Goal: Task Accomplishment & Management: Manage account settings

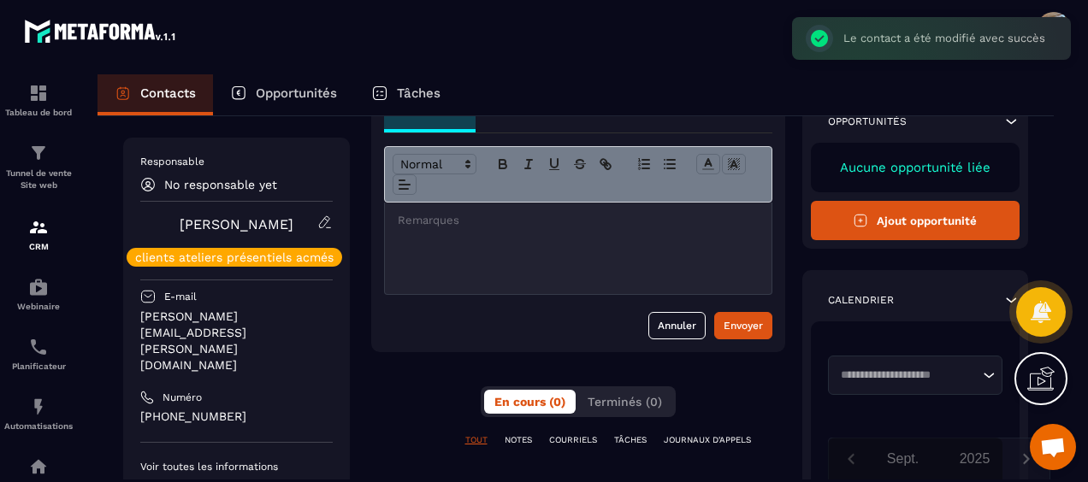
scroll to position [171, 0]
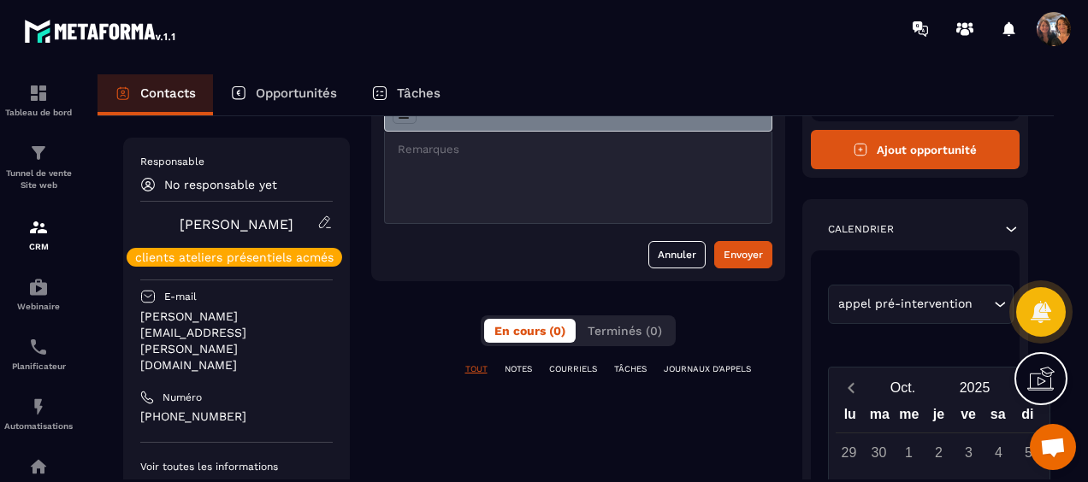
click at [171, 97] on p "Contacts" at bounding box center [168, 92] width 56 height 15
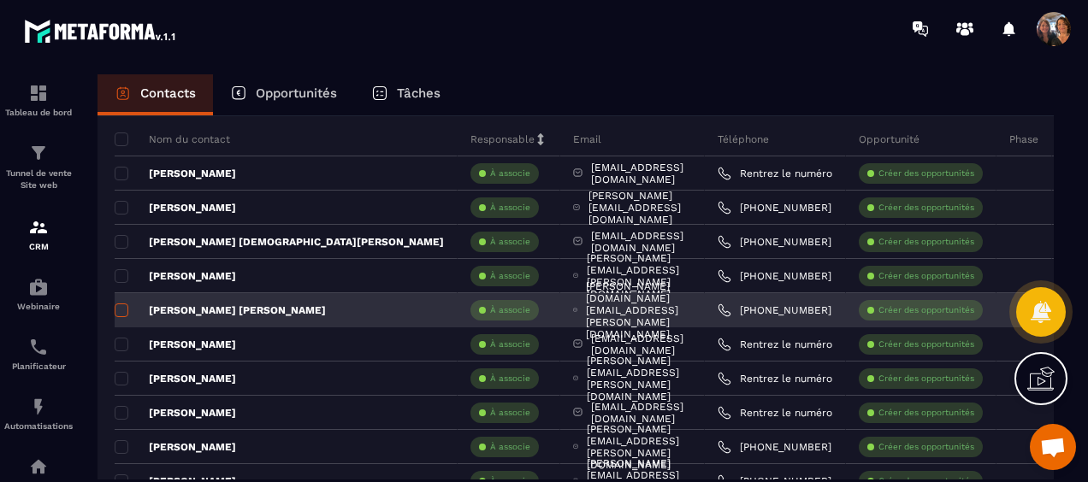
click at [125, 305] on span at bounding box center [122, 311] width 14 height 14
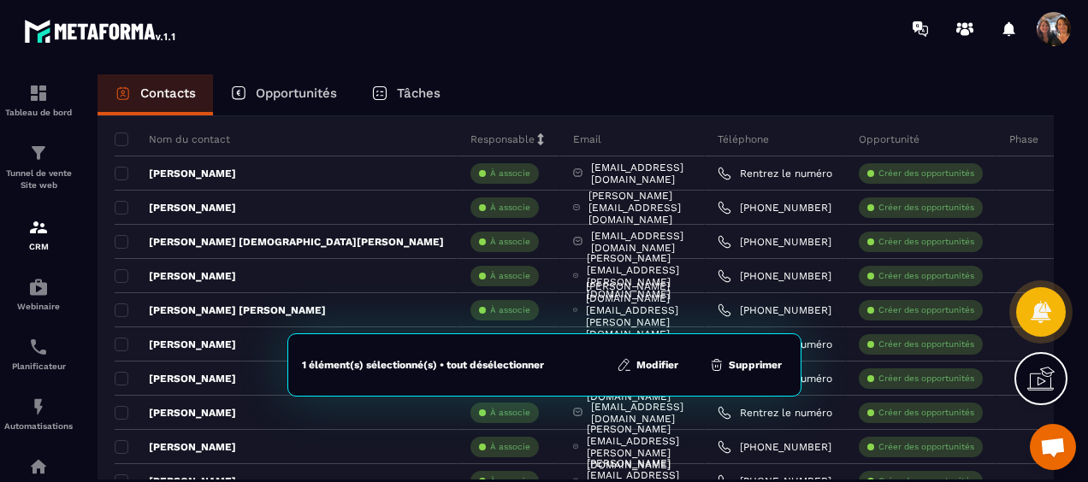
click at [641, 359] on button "Modifier" at bounding box center [647, 365] width 72 height 17
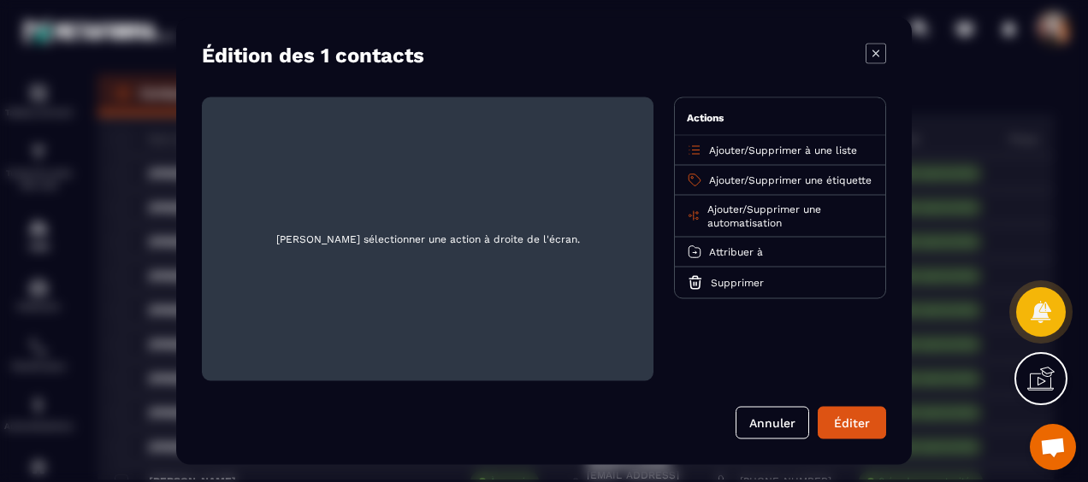
click at [728, 174] on span "Ajouter" at bounding box center [726, 180] width 35 height 12
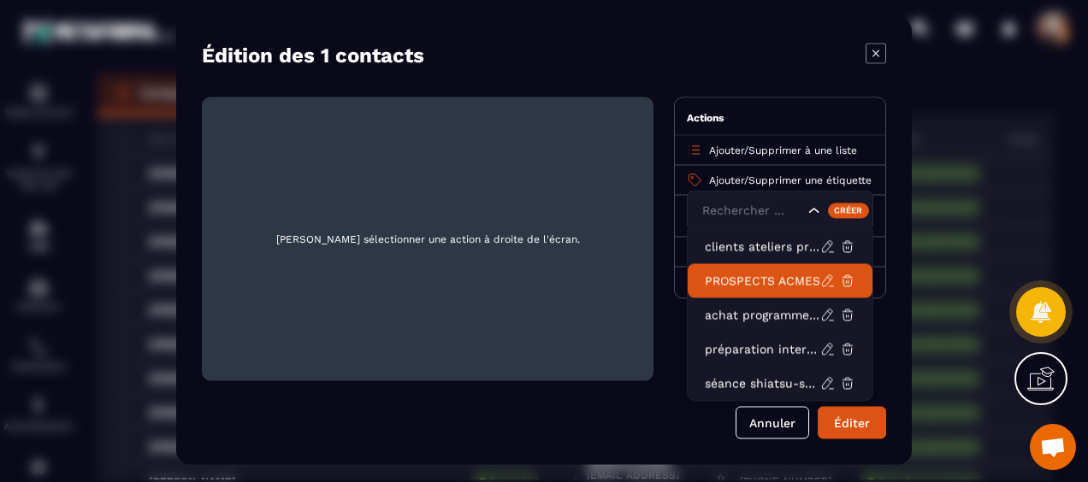
click at [763, 280] on p "PROSPECTS ACMES" at bounding box center [761, 281] width 115 height 17
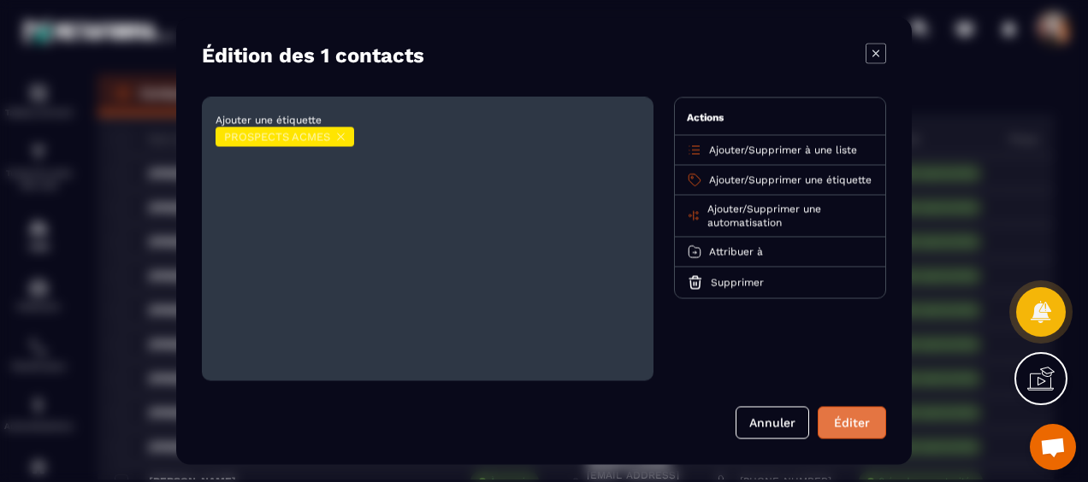
click at [848, 424] on button "Éditer" at bounding box center [851, 423] width 68 height 32
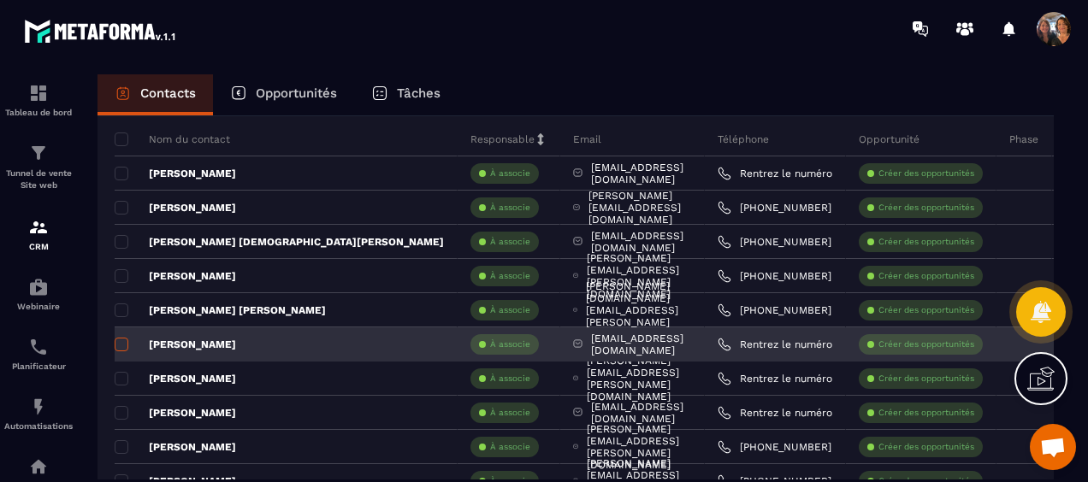
click at [118, 340] on span at bounding box center [122, 345] width 14 height 14
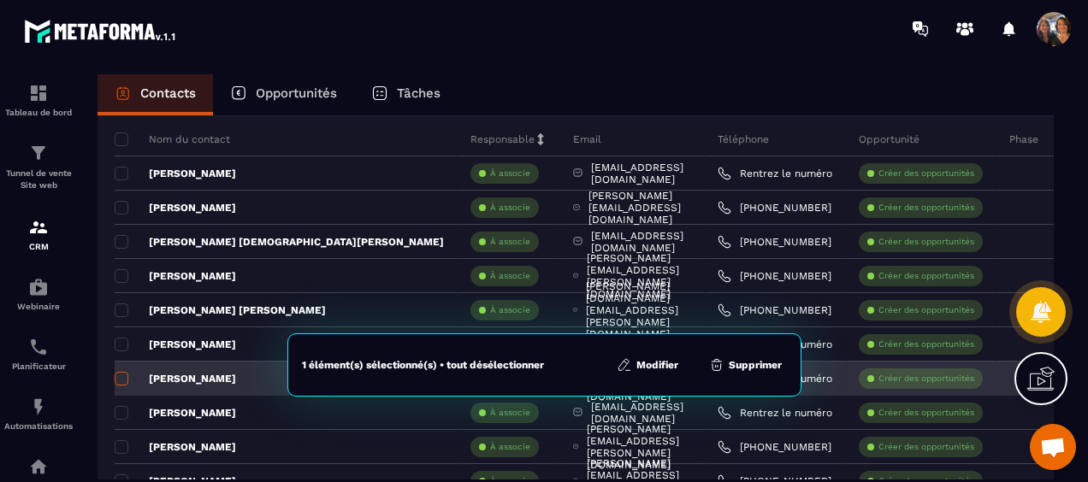
click at [117, 373] on span at bounding box center [122, 379] width 14 height 14
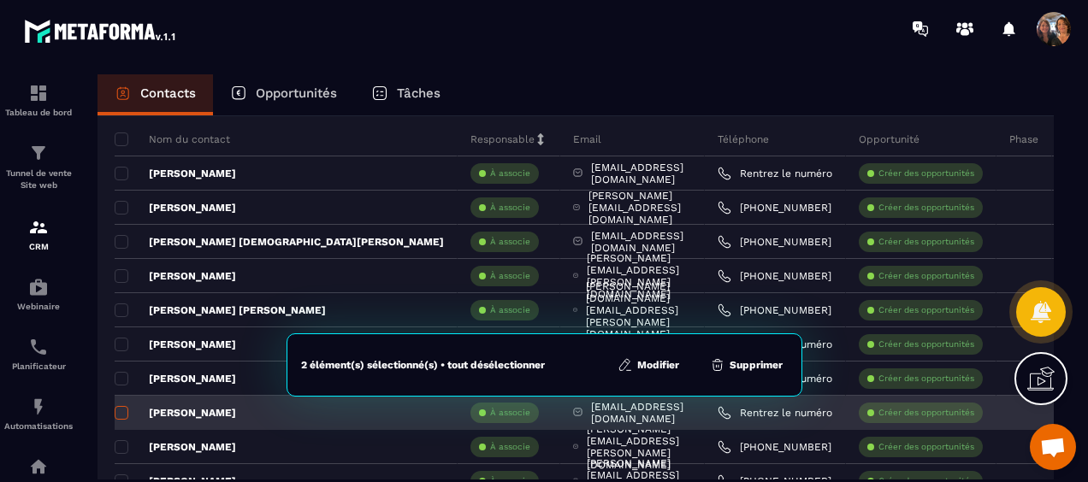
click at [121, 409] on span at bounding box center [122, 413] width 14 height 14
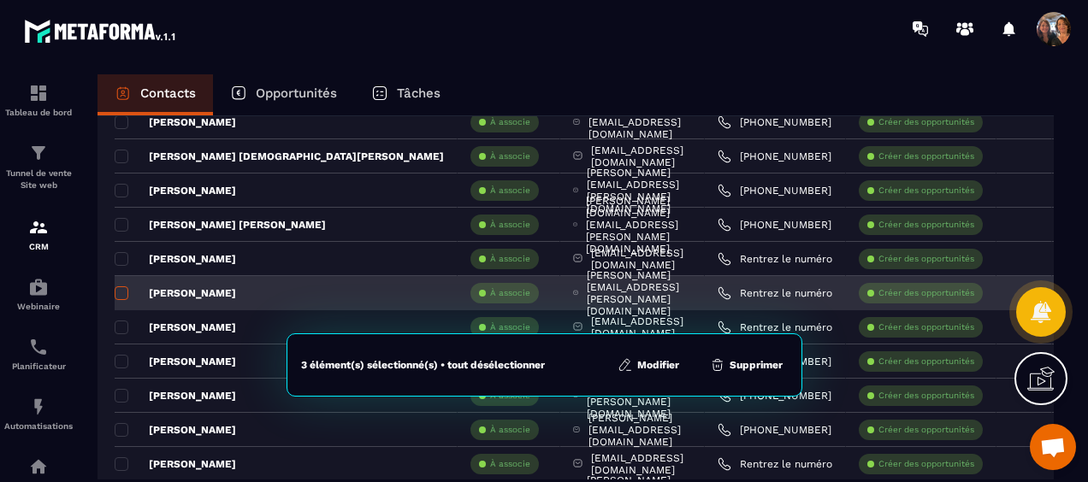
click at [115, 288] on span at bounding box center [122, 293] width 14 height 14
click at [120, 289] on span at bounding box center [122, 293] width 14 height 14
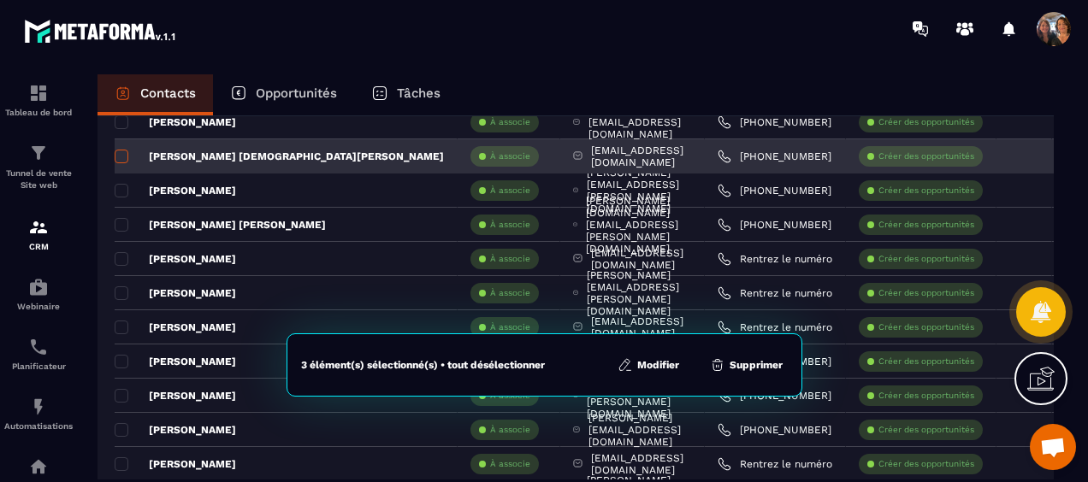
click at [118, 156] on span at bounding box center [122, 157] width 14 height 14
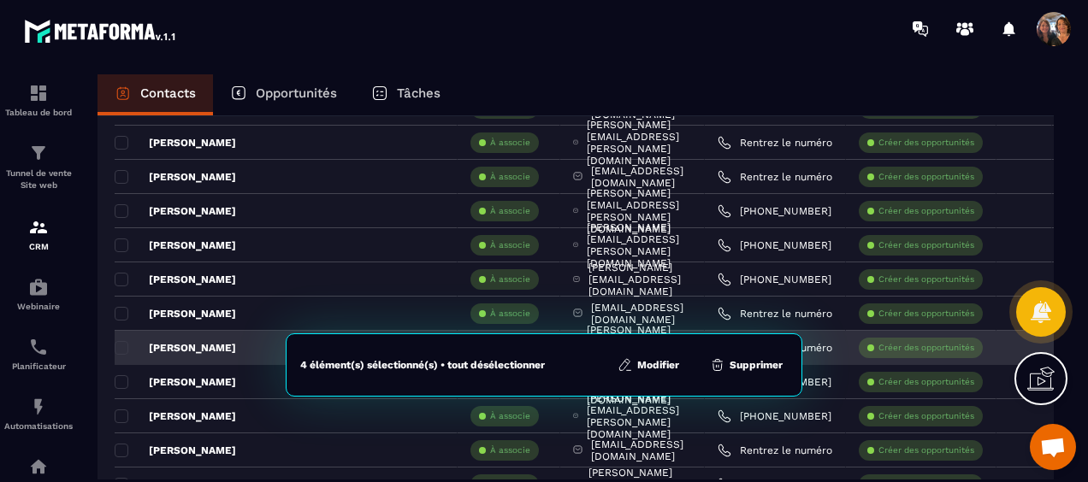
scroll to position [427, 0]
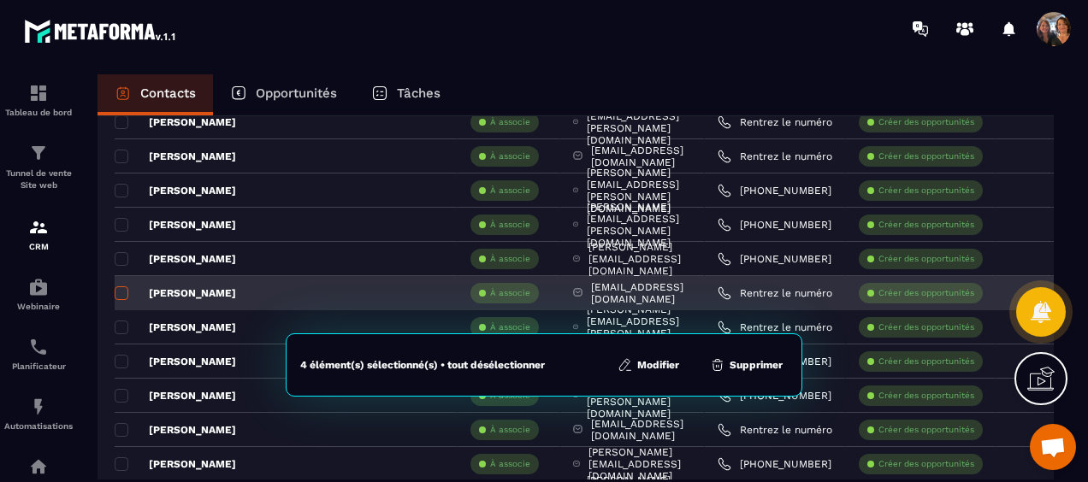
click at [120, 291] on span at bounding box center [122, 293] width 14 height 14
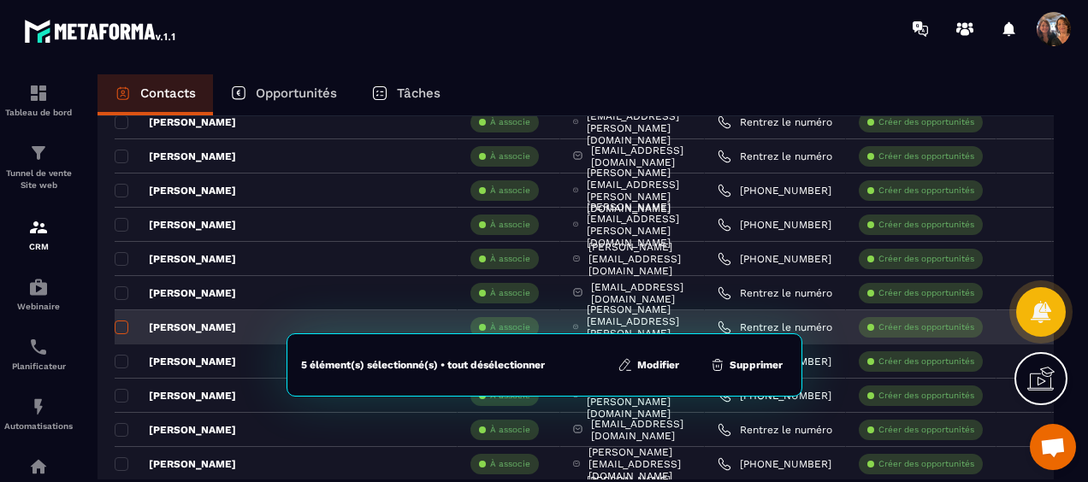
click at [126, 323] on span at bounding box center [122, 328] width 14 height 14
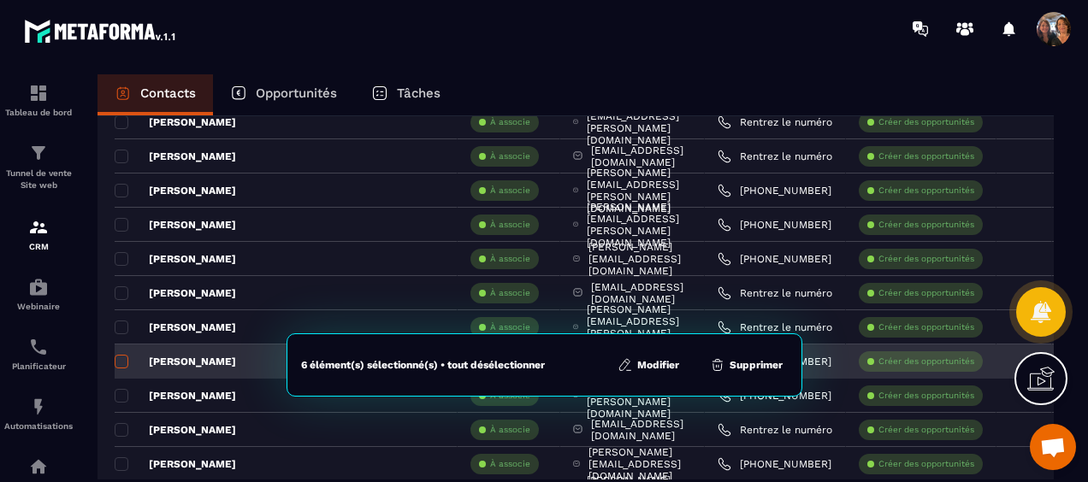
click at [117, 357] on span at bounding box center [122, 362] width 14 height 14
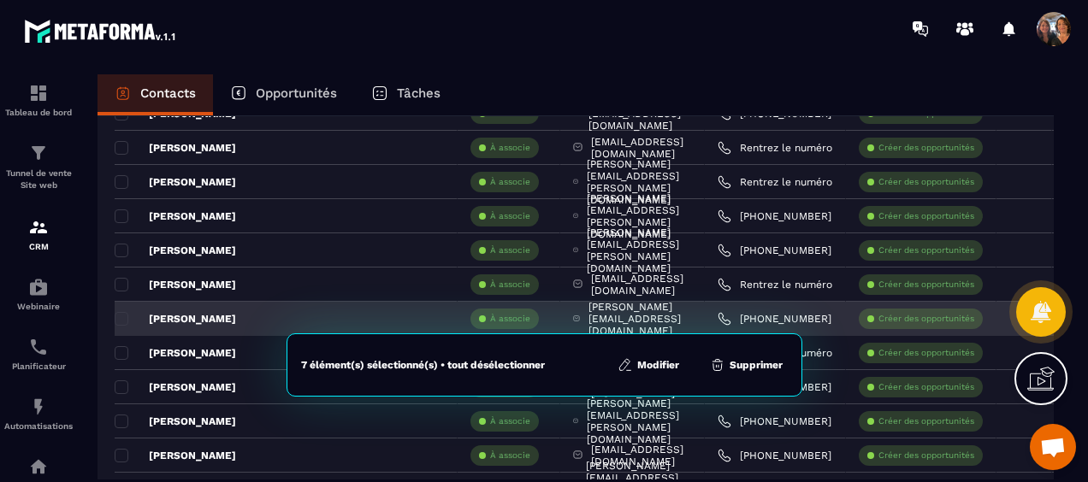
scroll to position [598, 0]
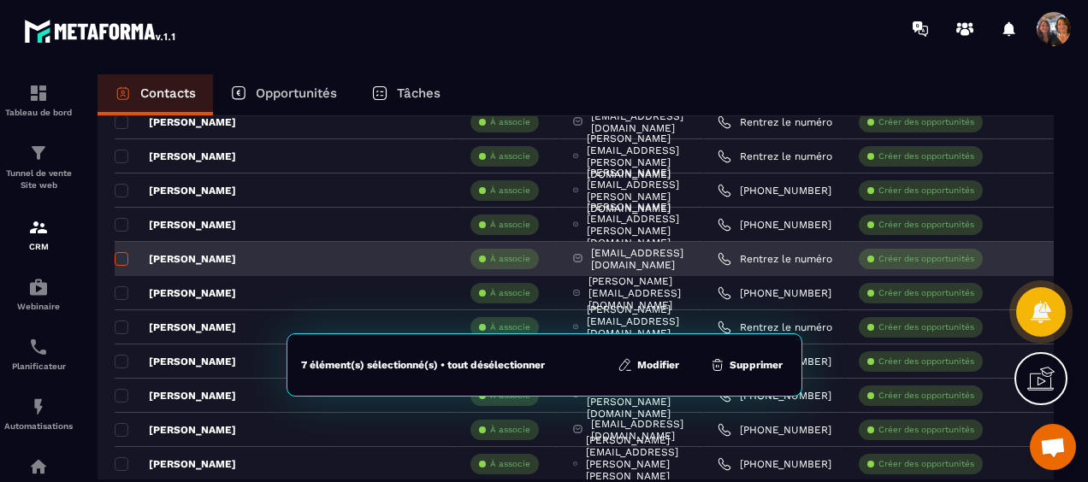
click at [118, 258] on span at bounding box center [122, 259] width 14 height 14
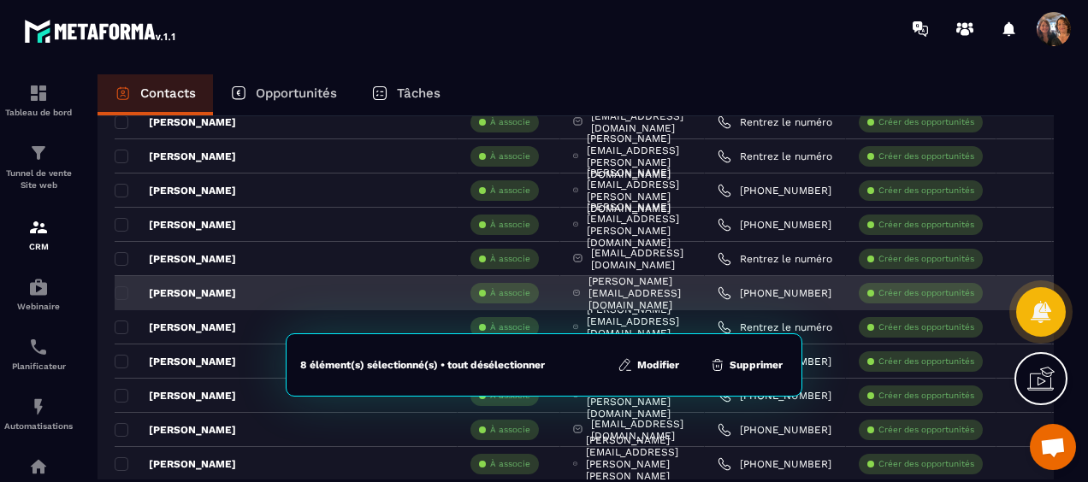
scroll to position [684, 0]
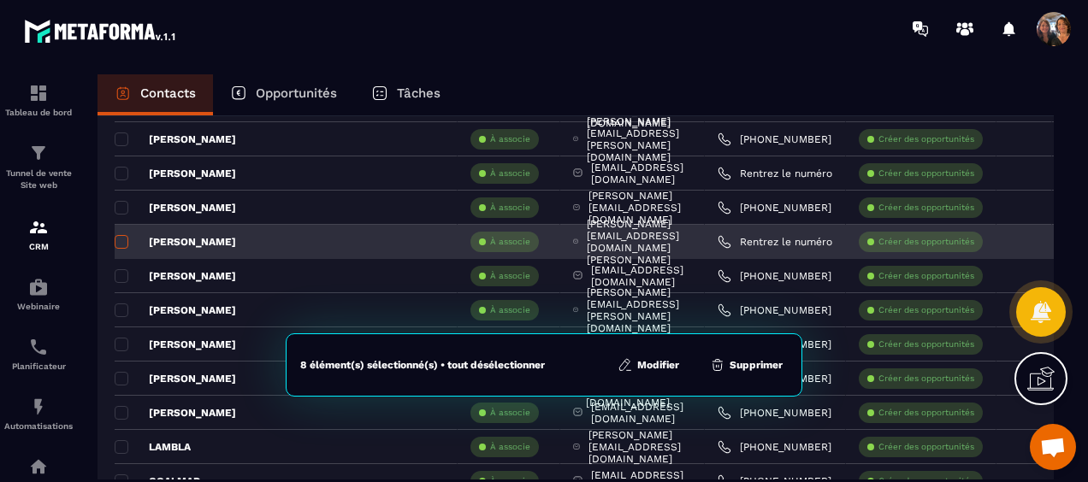
click at [119, 236] on span at bounding box center [122, 242] width 14 height 14
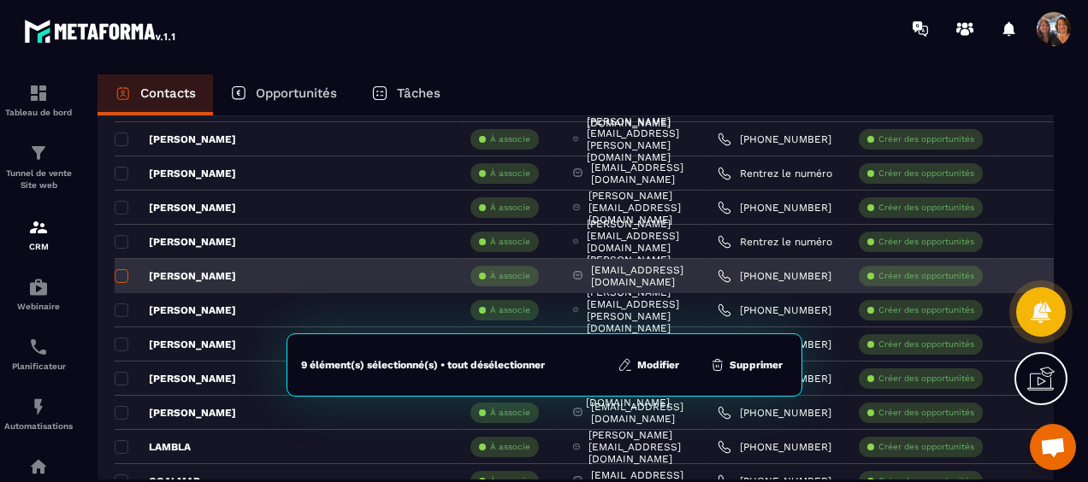
click at [121, 274] on span at bounding box center [122, 276] width 14 height 14
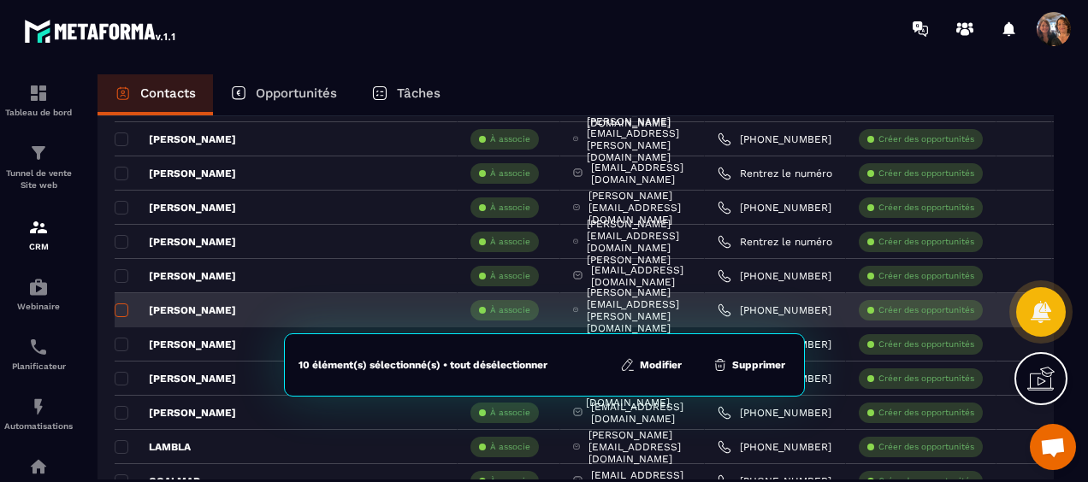
click at [125, 304] on span at bounding box center [122, 311] width 14 height 14
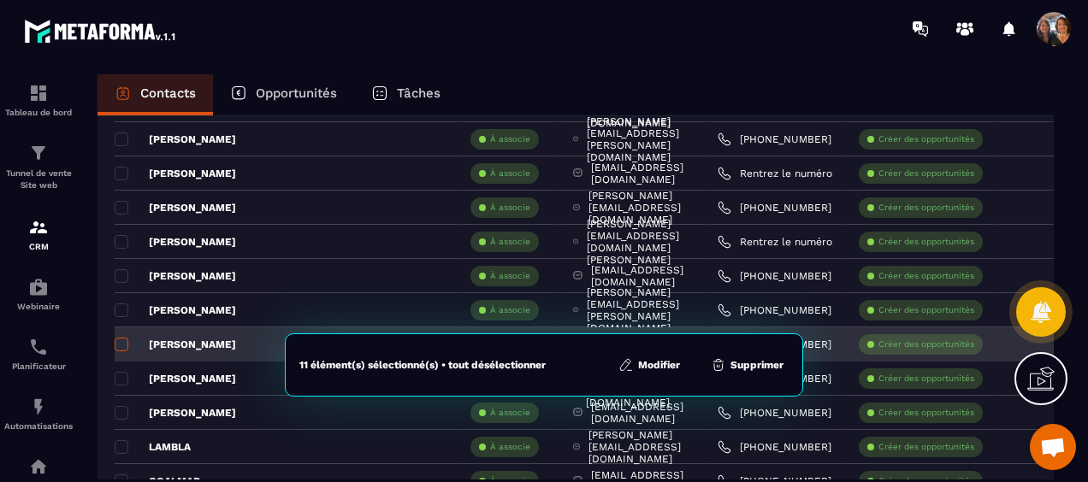
click at [125, 342] on span at bounding box center [122, 345] width 14 height 14
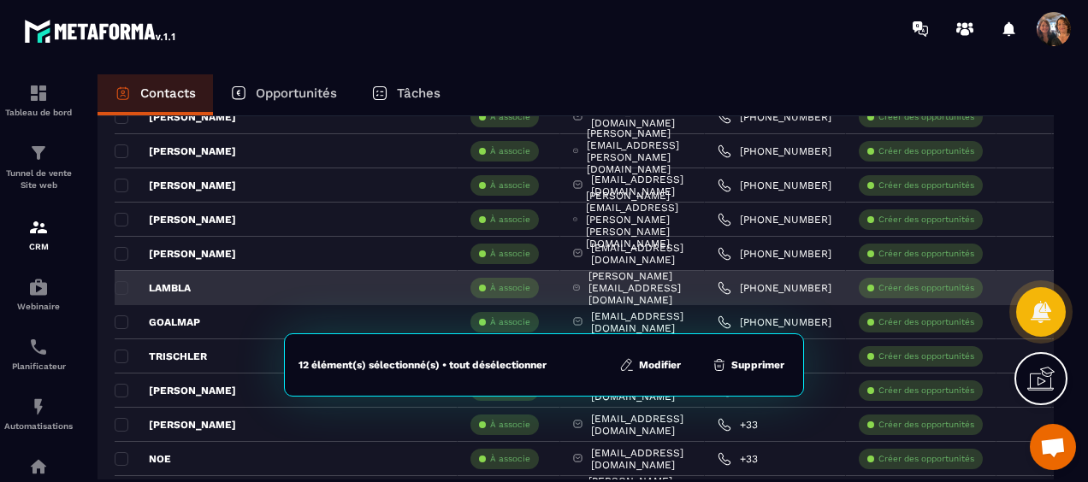
scroll to position [855, 0]
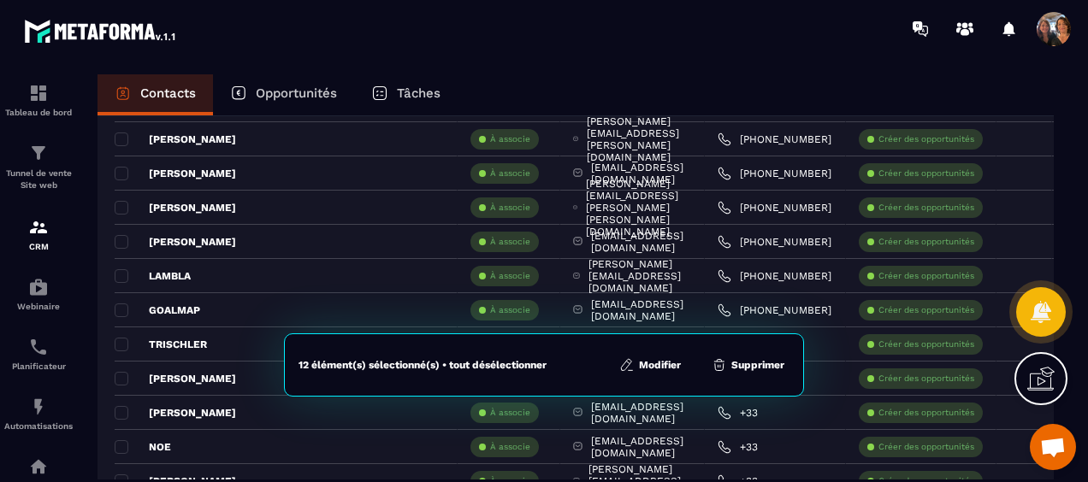
click at [646, 362] on button "Modifier" at bounding box center [650, 365] width 72 height 17
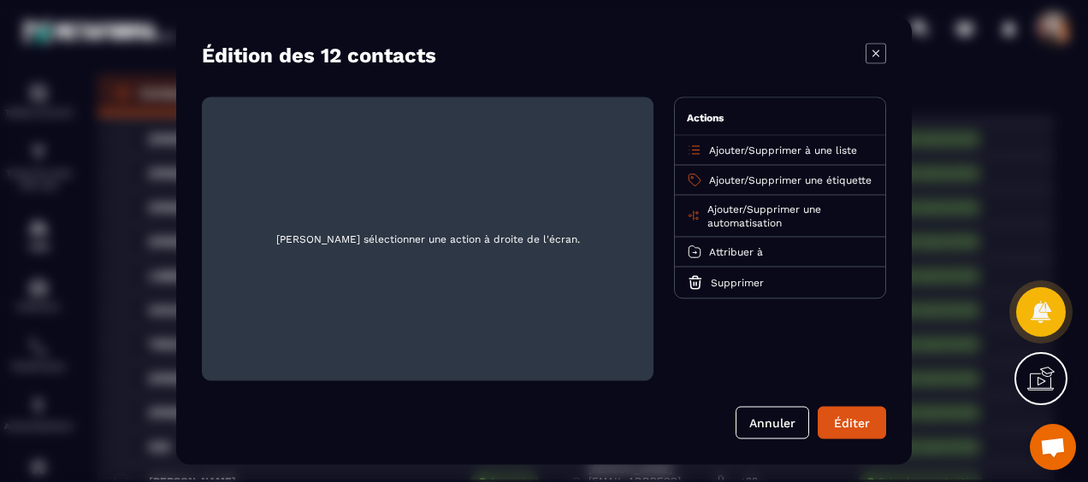
click at [728, 174] on span "Ajouter" at bounding box center [726, 180] width 35 height 12
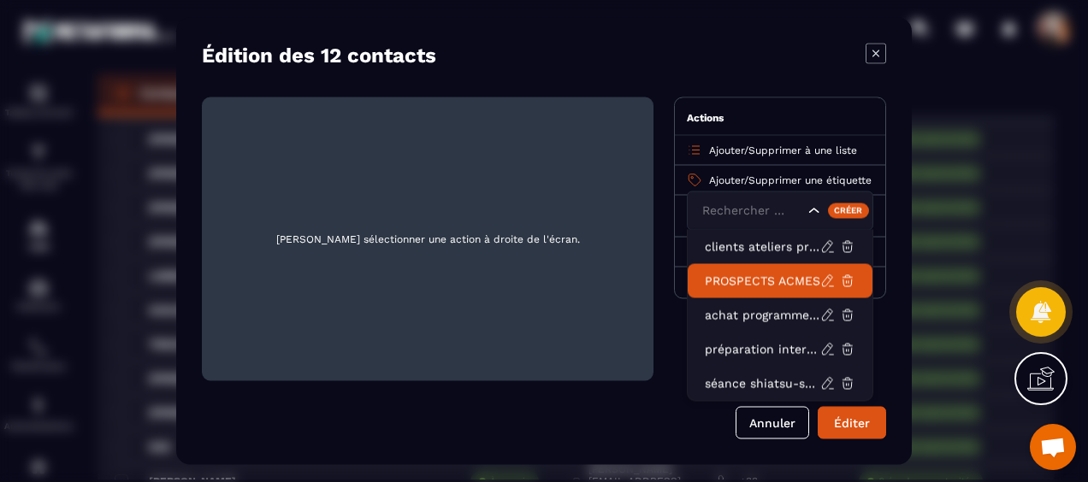
click at [742, 274] on p "PROSPECTS ACMES" at bounding box center [761, 281] width 115 height 17
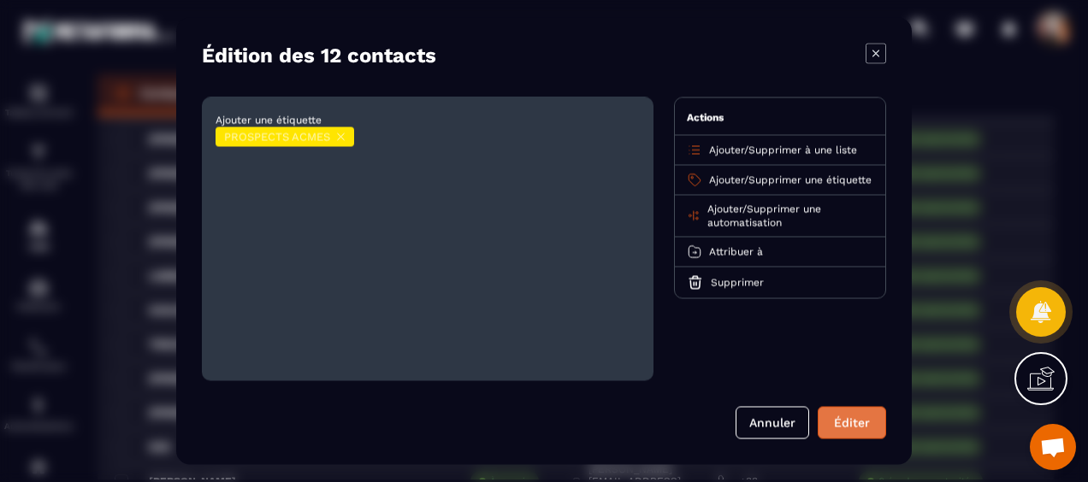
click at [852, 427] on button "Éditer" at bounding box center [851, 423] width 68 height 32
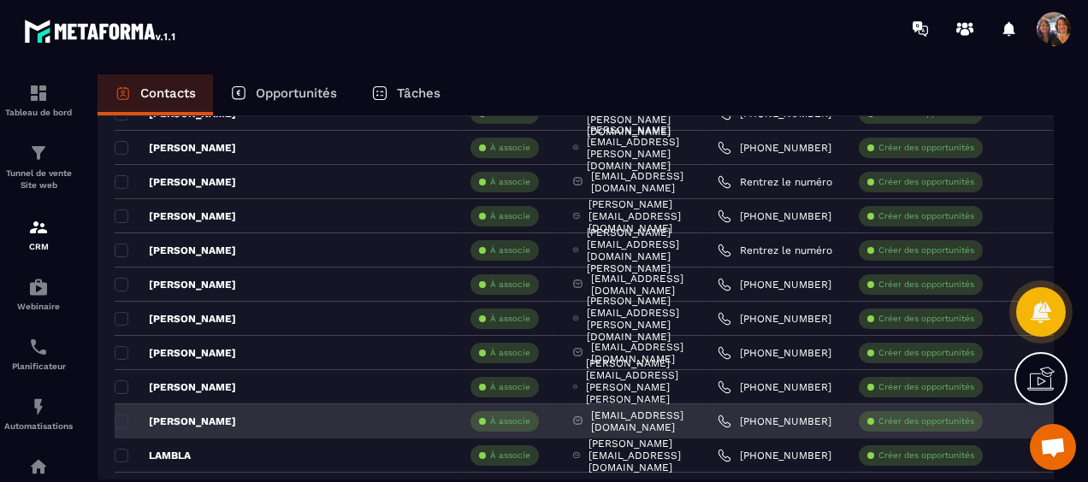
scroll to position [598, 0]
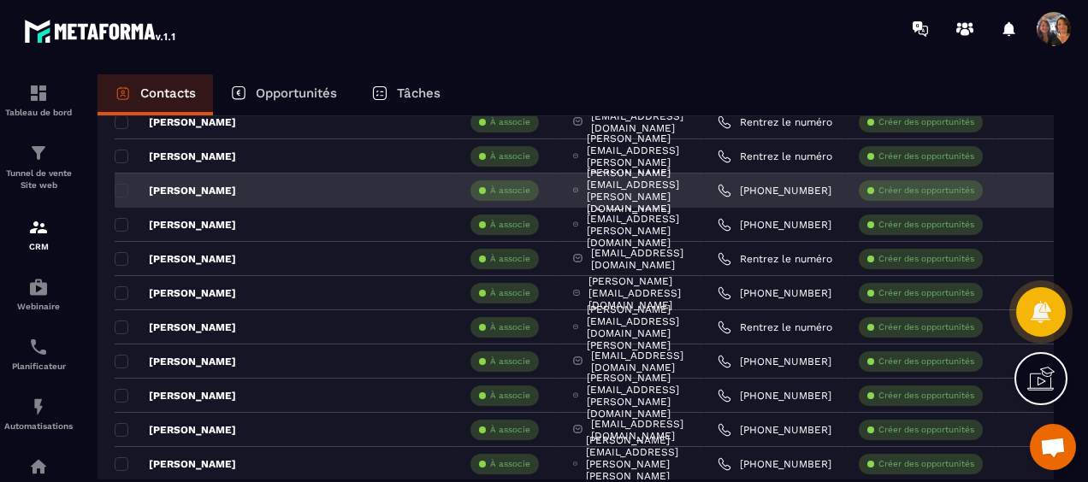
click at [214, 193] on p "[PERSON_NAME]" at bounding box center [175, 191] width 121 height 14
